Goal: Task Accomplishment & Management: Manage account settings

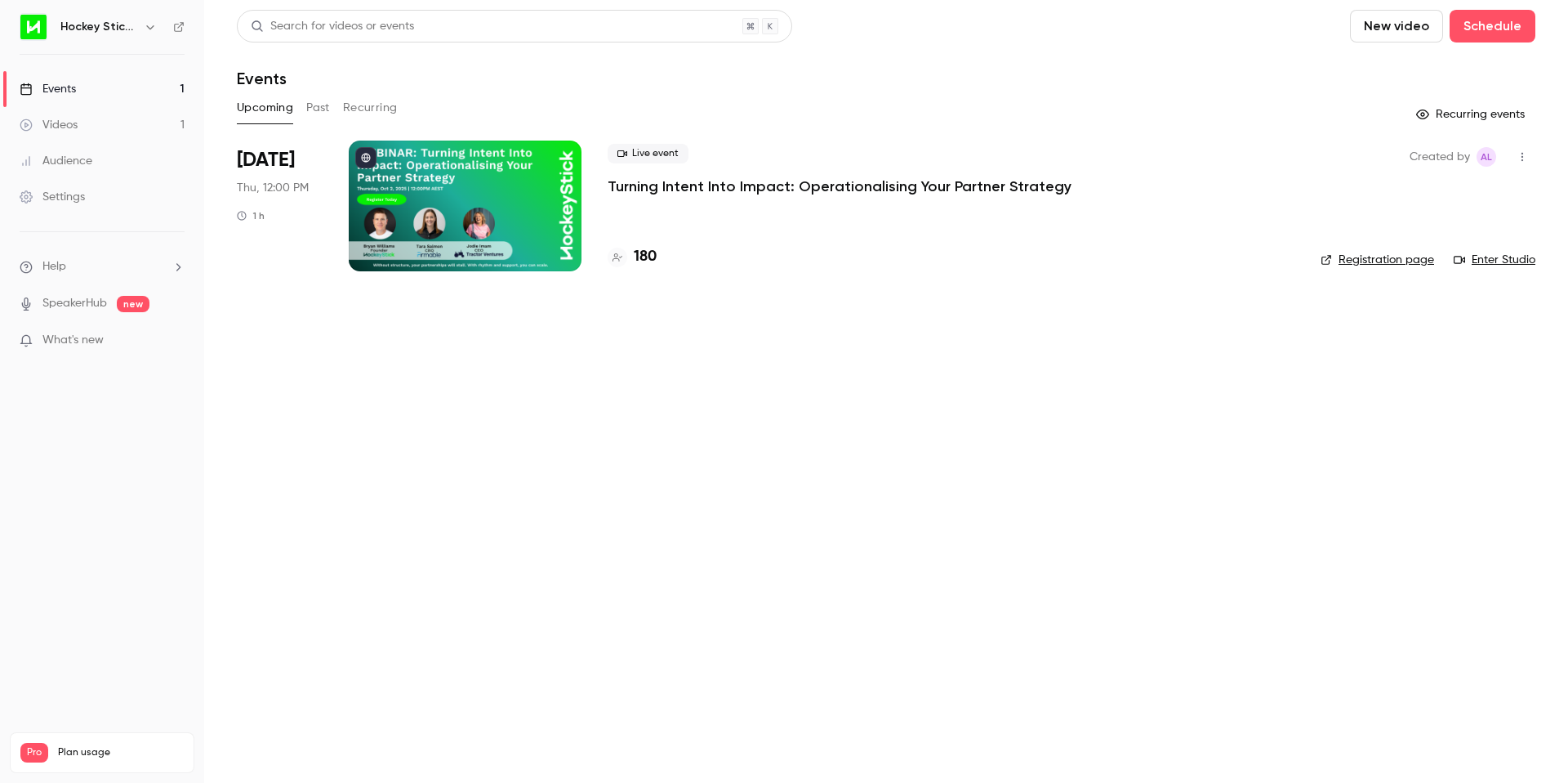
click at [880, 181] on p "Turning Intent Into Impact: Operationalising Your Partner Strategy" at bounding box center [839, 186] width 464 height 19
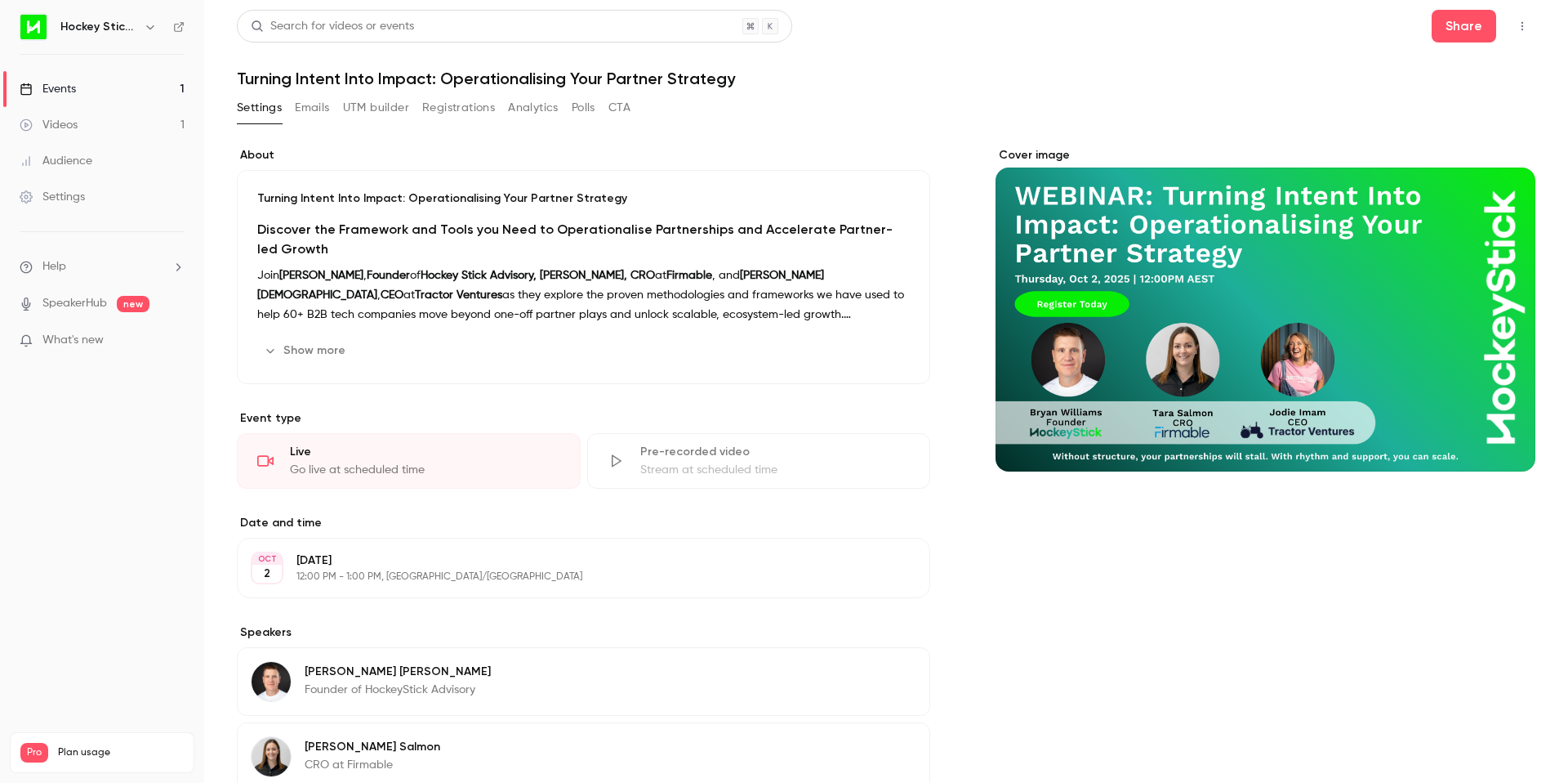
click at [434, 105] on button "Registrations" at bounding box center [458, 108] width 72 height 26
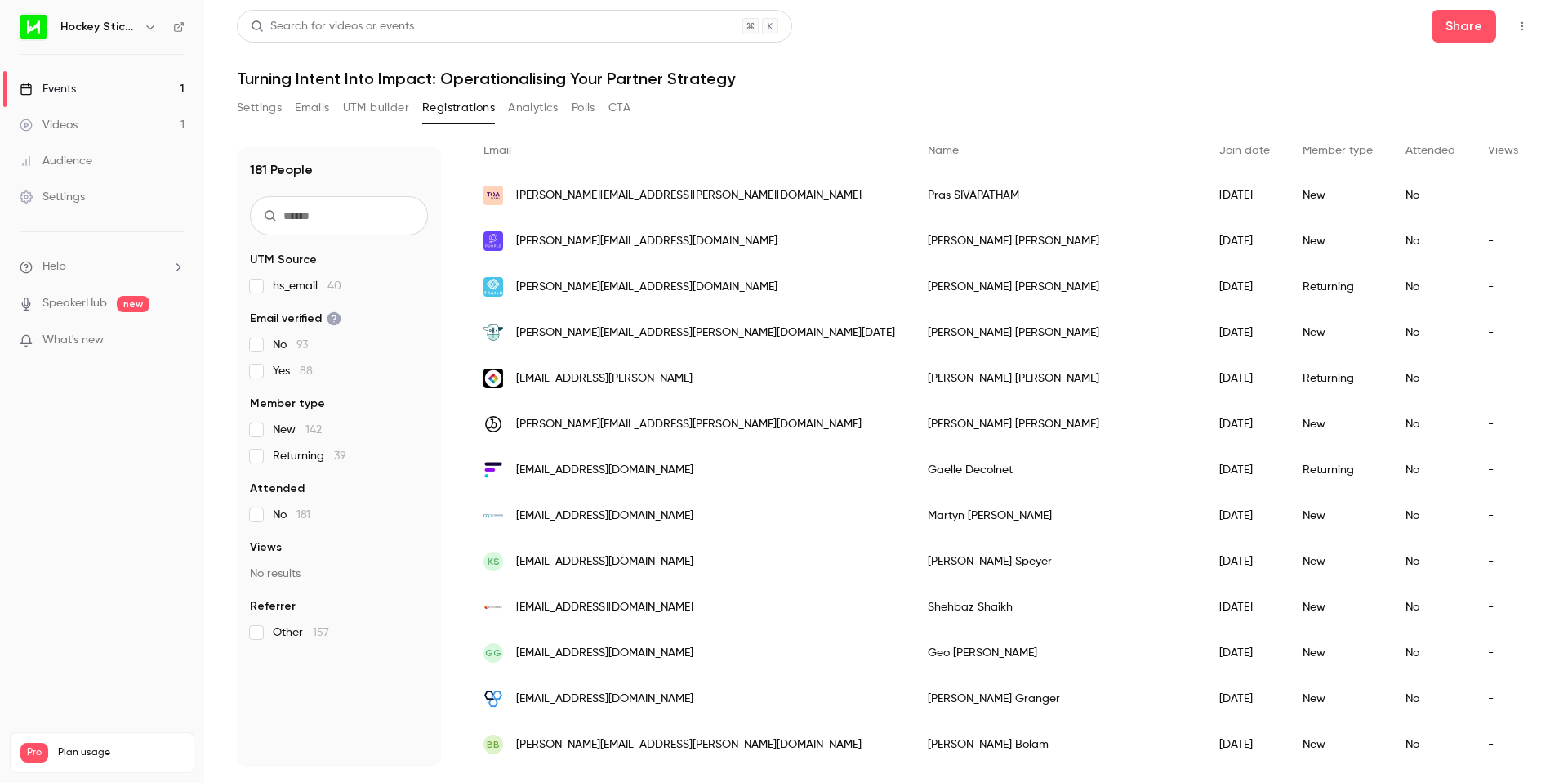
scroll to position [134, 0]
